Goal: Task Accomplishment & Management: Complete application form

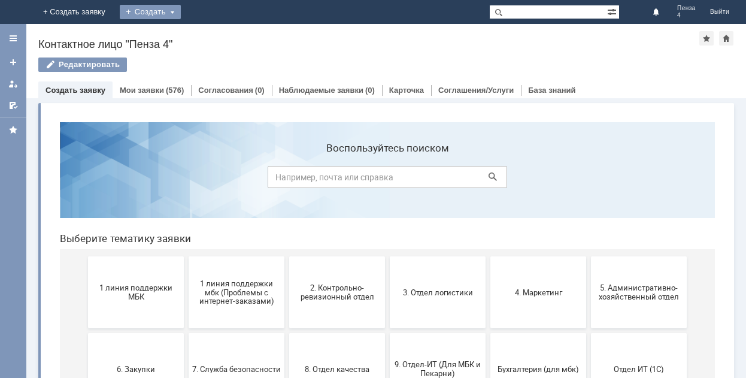
click at [181, 11] on div "Создать" at bounding box center [150, 12] width 61 height 14
click at [122, 11] on link "+ Создать заявку" at bounding box center [84, 12] width 77 height 24
click at [190, 10] on div "Создать" at bounding box center [159, 12] width 61 height 14
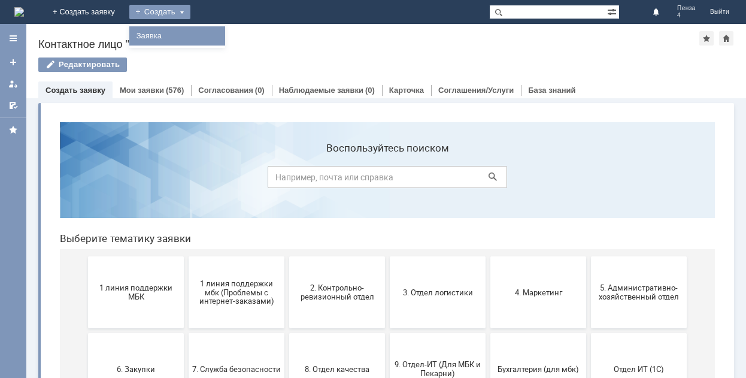
click at [223, 33] on link "Заявка" at bounding box center [177, 36] width 91 height 14
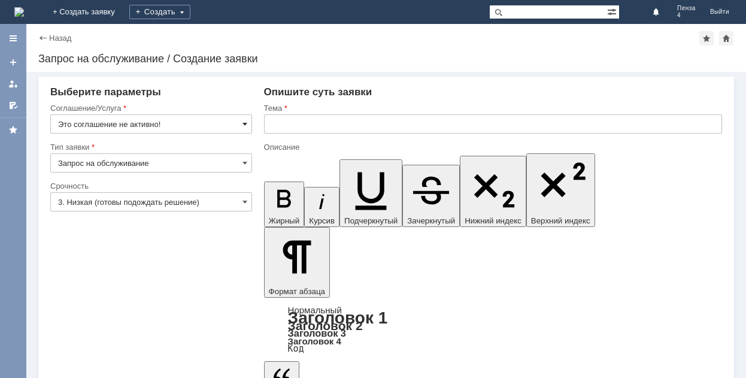
click at [243, 122] on span at bounding box center [245, 124] width 5 height 10
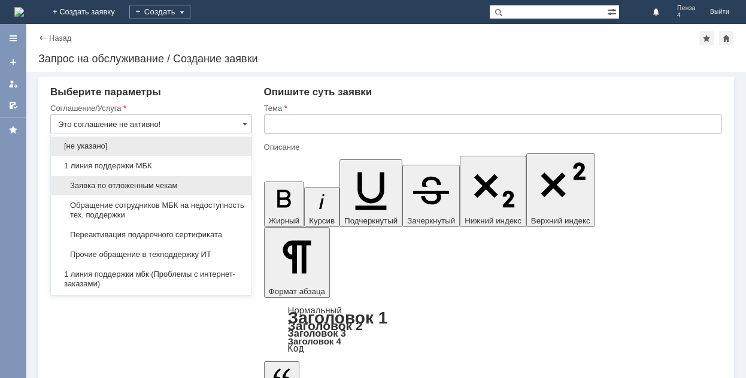
scroll to position [60, 0]
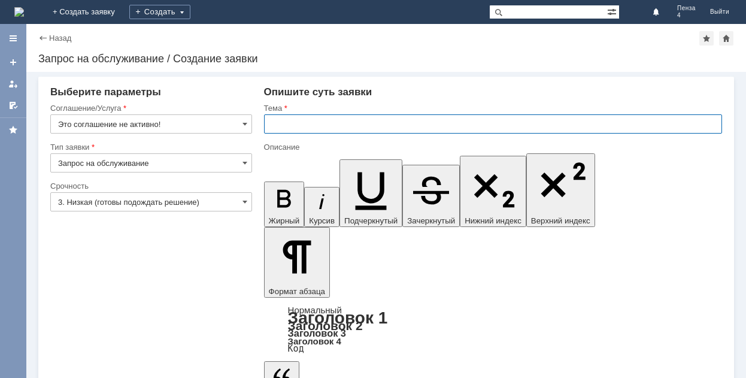
click at [268, 119] on input "text" at bounding box center [493, 123] width 458 height 19
type input "Это соглашение не активно!"
type input "нужна кассовая лента на маг Пенза 4"
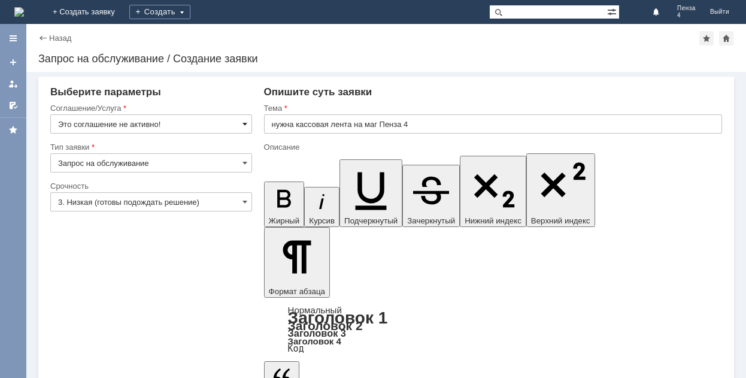
click at [244, 125] on span at bounding box center [245, 124] width 5 height 10
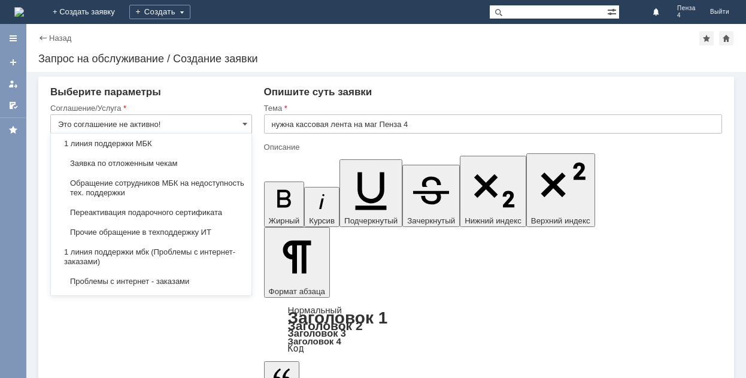
scroll to position [0, 0]
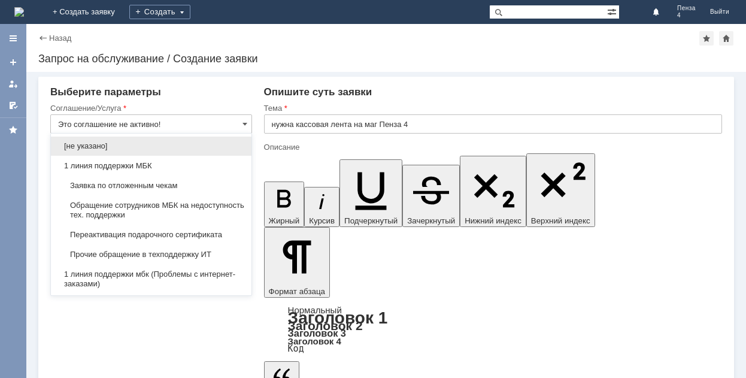
click at [223, 98] on div "Выберите параметры" at bounding box center [151, 92] width 202 height 12
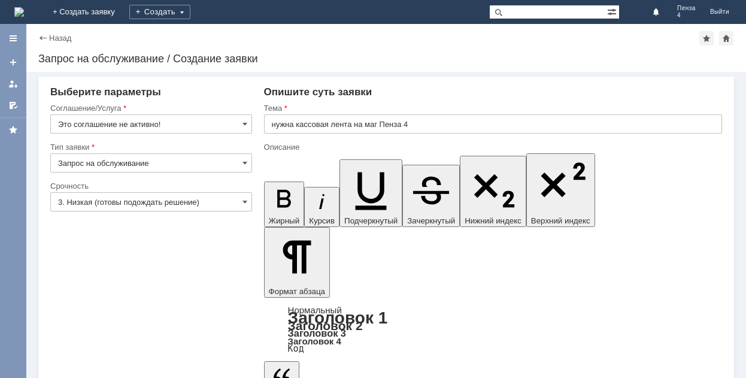
type input "Это соглашение не активно!"
click at [243, 160] on span at bounding box center [245, 163] width 5 height 10
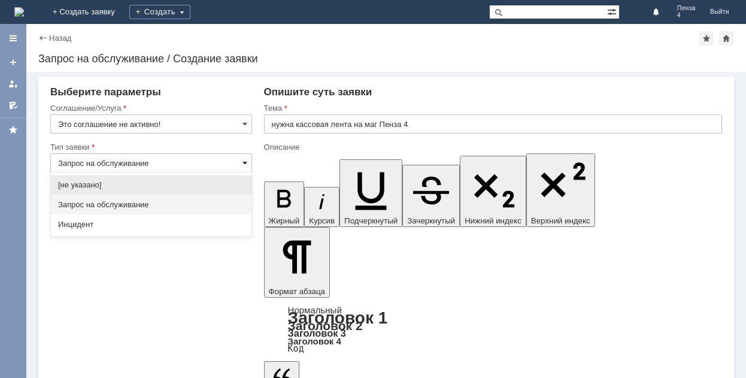
click at [246, 162] on span at bounding box center [245, 163] width 5 height 10
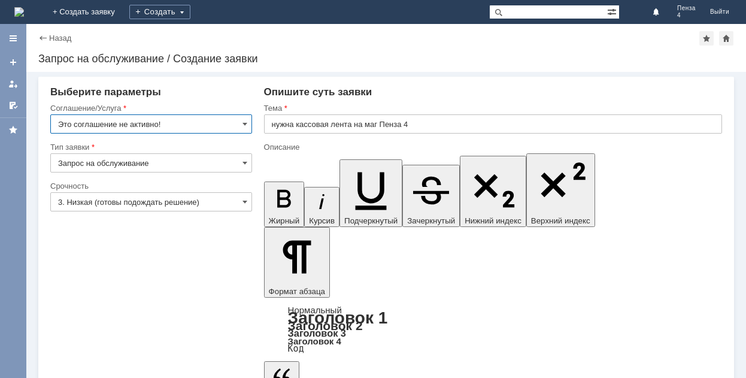
click at [236, 132] on input "Это соглашение не активно!" at bounding box center [151, 123] width 202 height 19
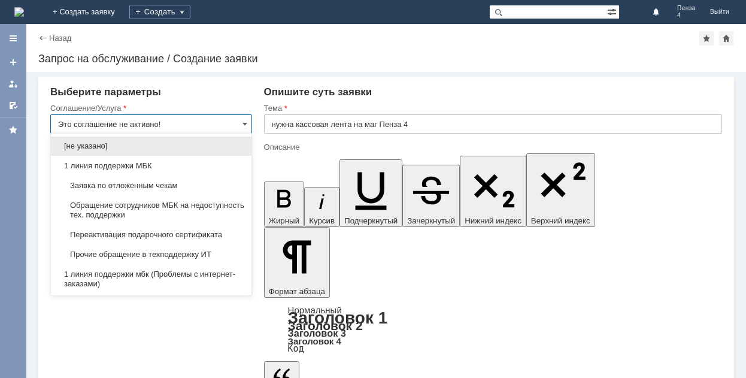
type input "Запрос на обслуживание"
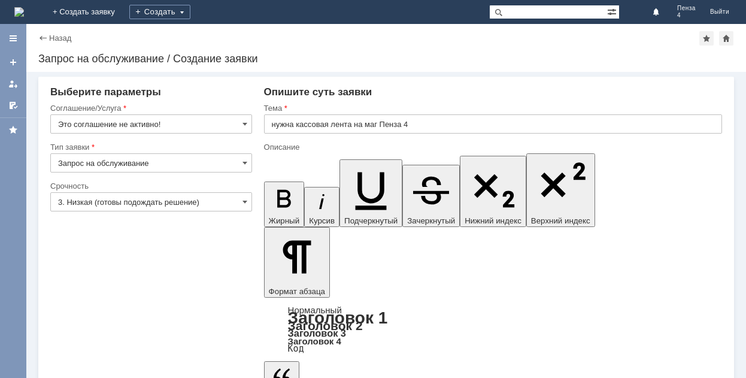
type input "Это соглашение не активно!"
click at [190, 13] on div "Создать" at bounding box center [159, 12] width 61 height 14
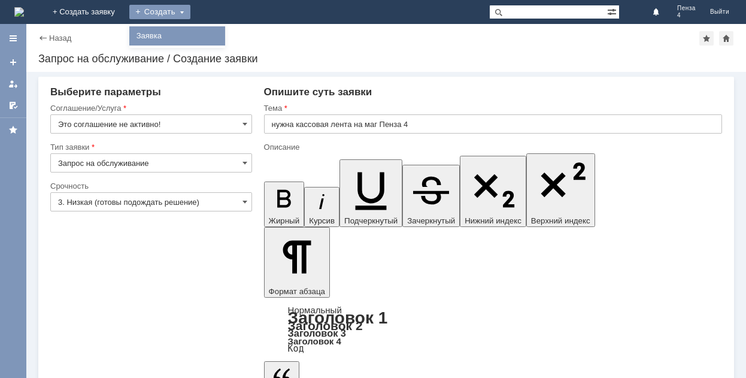
click at [223, 30] on link "Заявка" at bounding box center [177, 36] width 91 height 14
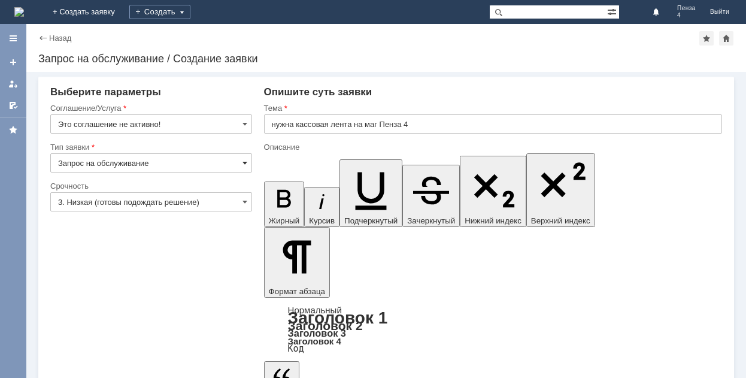
click at [244, 160] on span at bounding box center [245, 163] width 5 height 10
click at [199, 145] on div "Тип заявки" at bounding box center [149, 147] width 199 height 8
type input "Запрос на обслуживание"
click at [243, 125] on span at bounding box center [245, 124] width 5 height 10
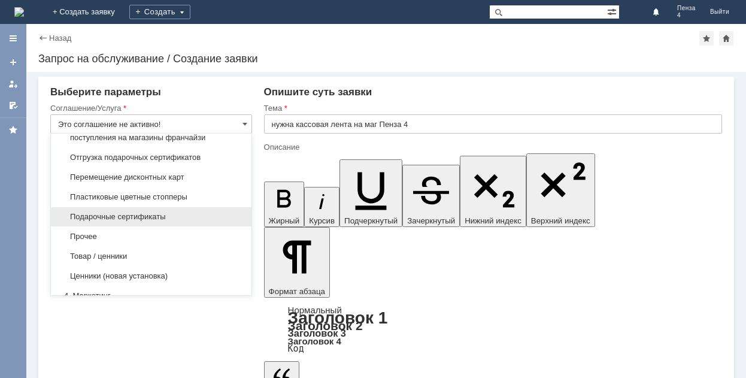
scroll to position [599, 0]
click at [168, 216] on span "Прочее" at bounding box center [151, 217] width 186 height 10
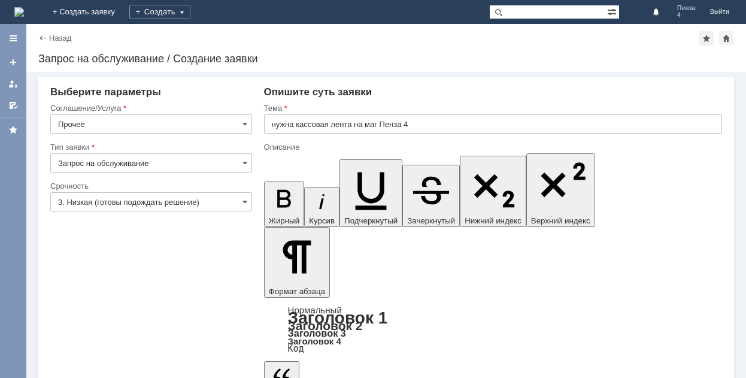
type input "Прочее"
click at [244, 201] on span at bounding box center [245, 202] width 5 height 10
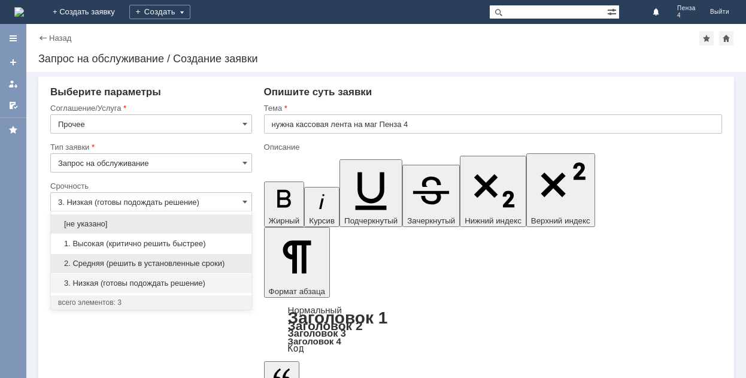
click at [223, 263] on span "2. Средняя (решить в установленные сроки)" at bounding box center [151, 264] width 186 height 10
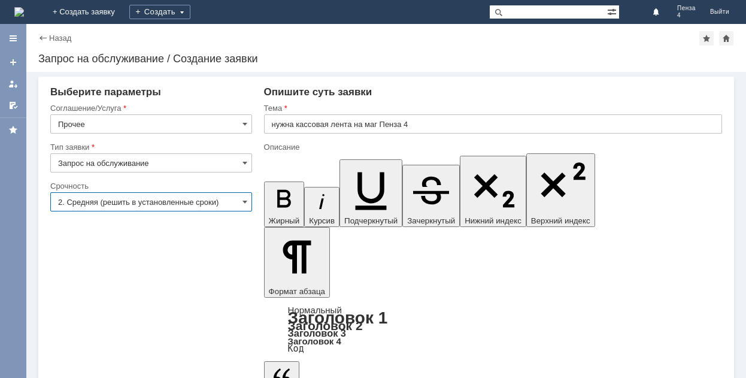
type input "2. Средняя (решить в установленные сроки)"
